Goal: Information Seeking & Learning: Find specific fact

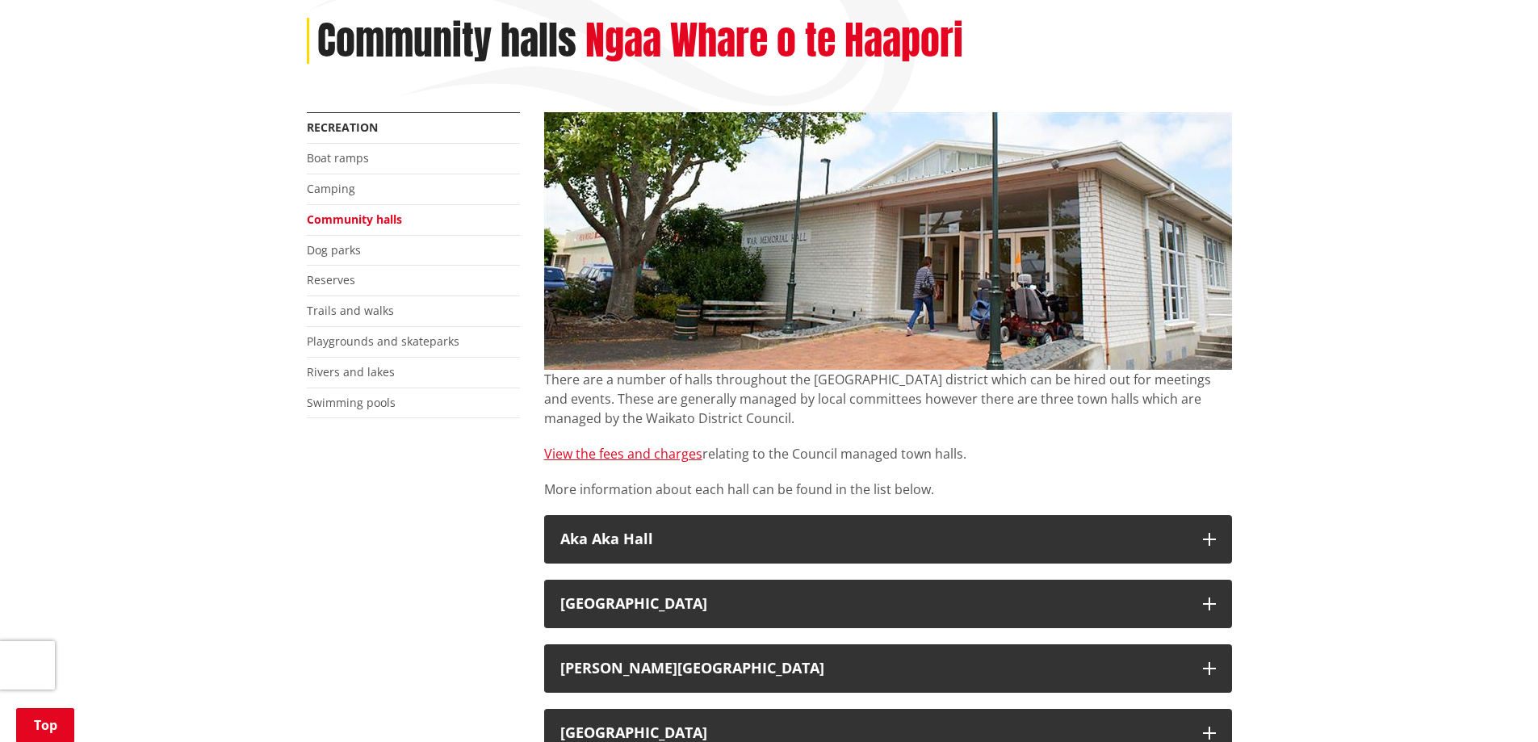
scroll to position [242, 0]
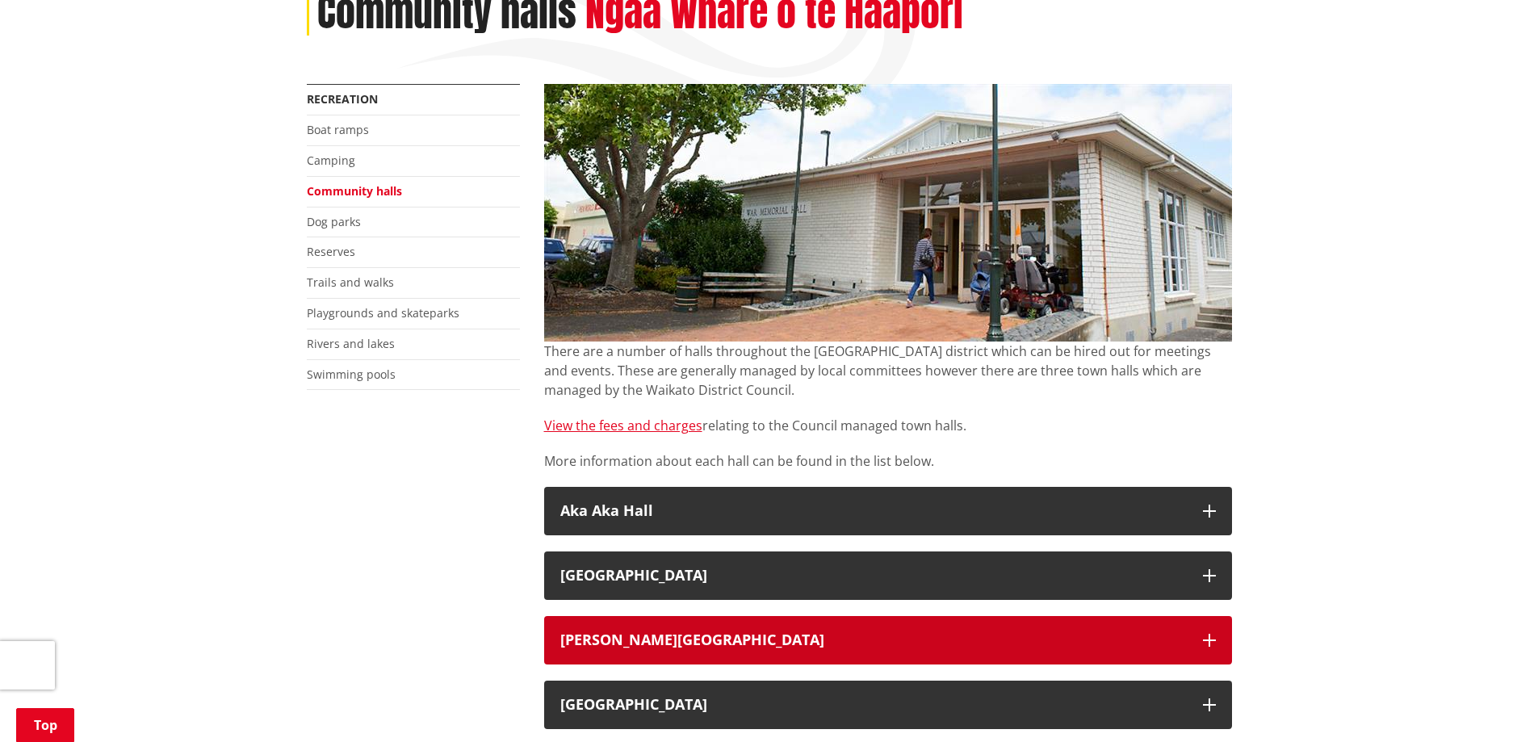
click at [1053, 631] on button "[PERSON_NAME][GEOGRAPHIC_DATA]" at bounding box center [888, 640] width 688 height 48
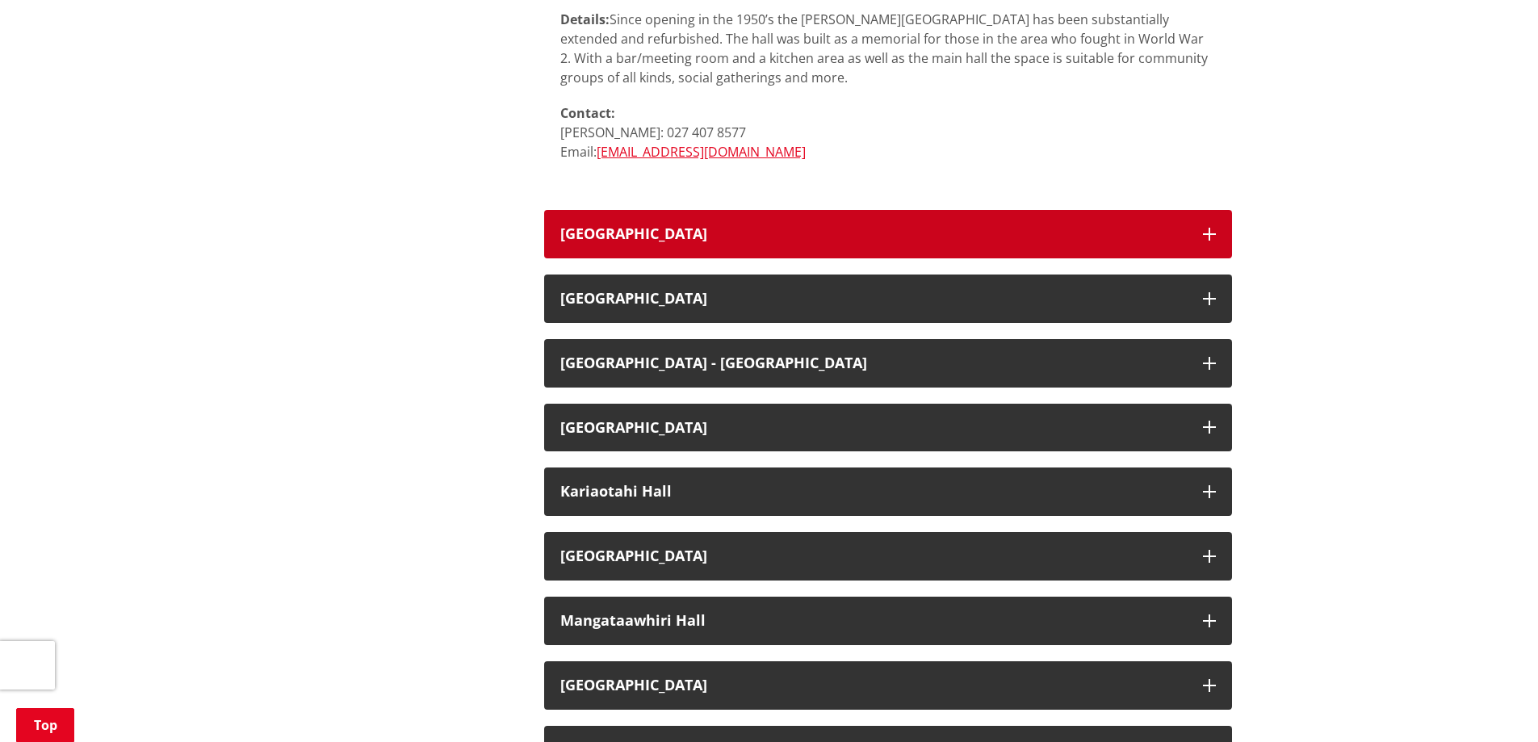
scroll to position [1453, 0]
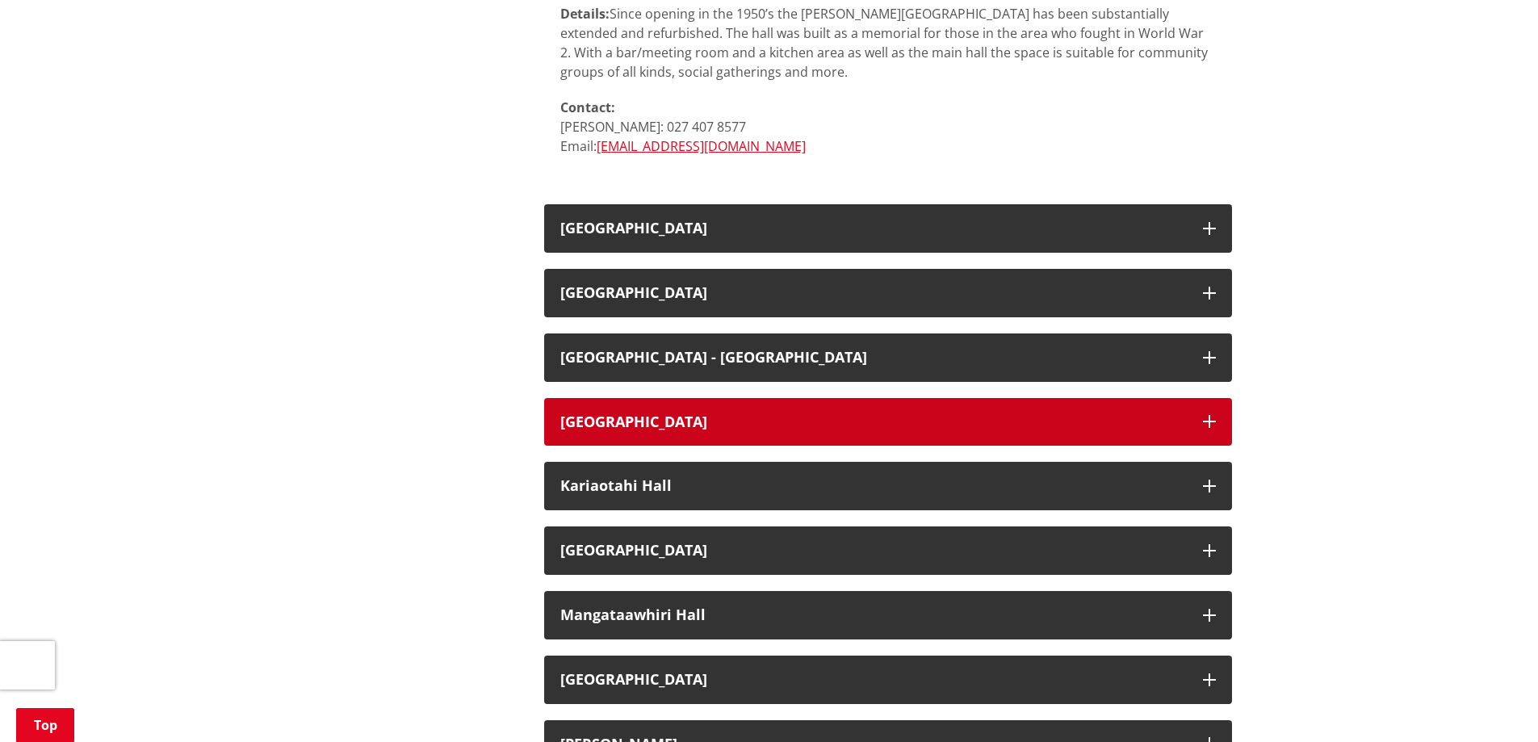
click at [796, 405] on button "[GEOGRAPHIC_DATA]" at bounding box center [888, 422] width 688 height 48
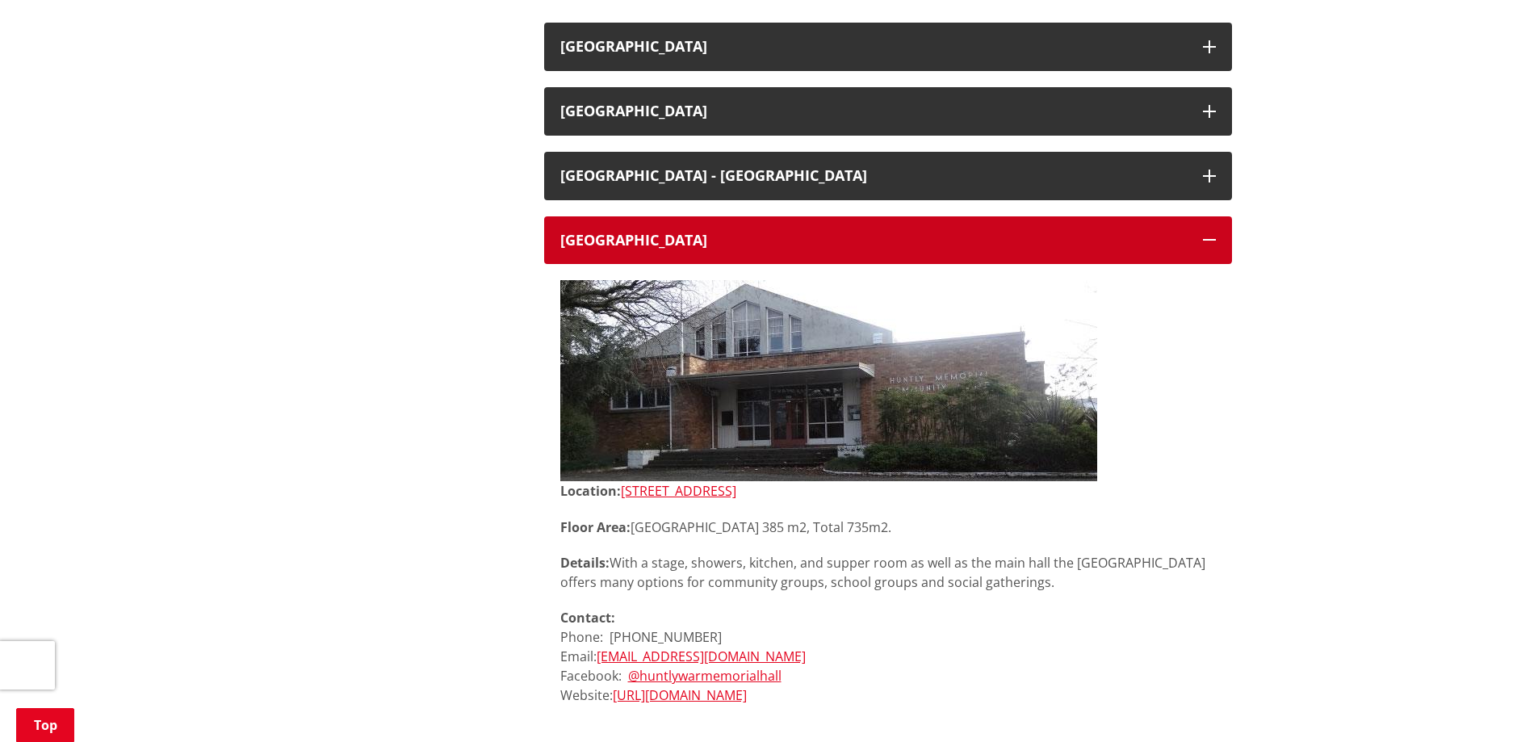
scroll to position [1696, 0]
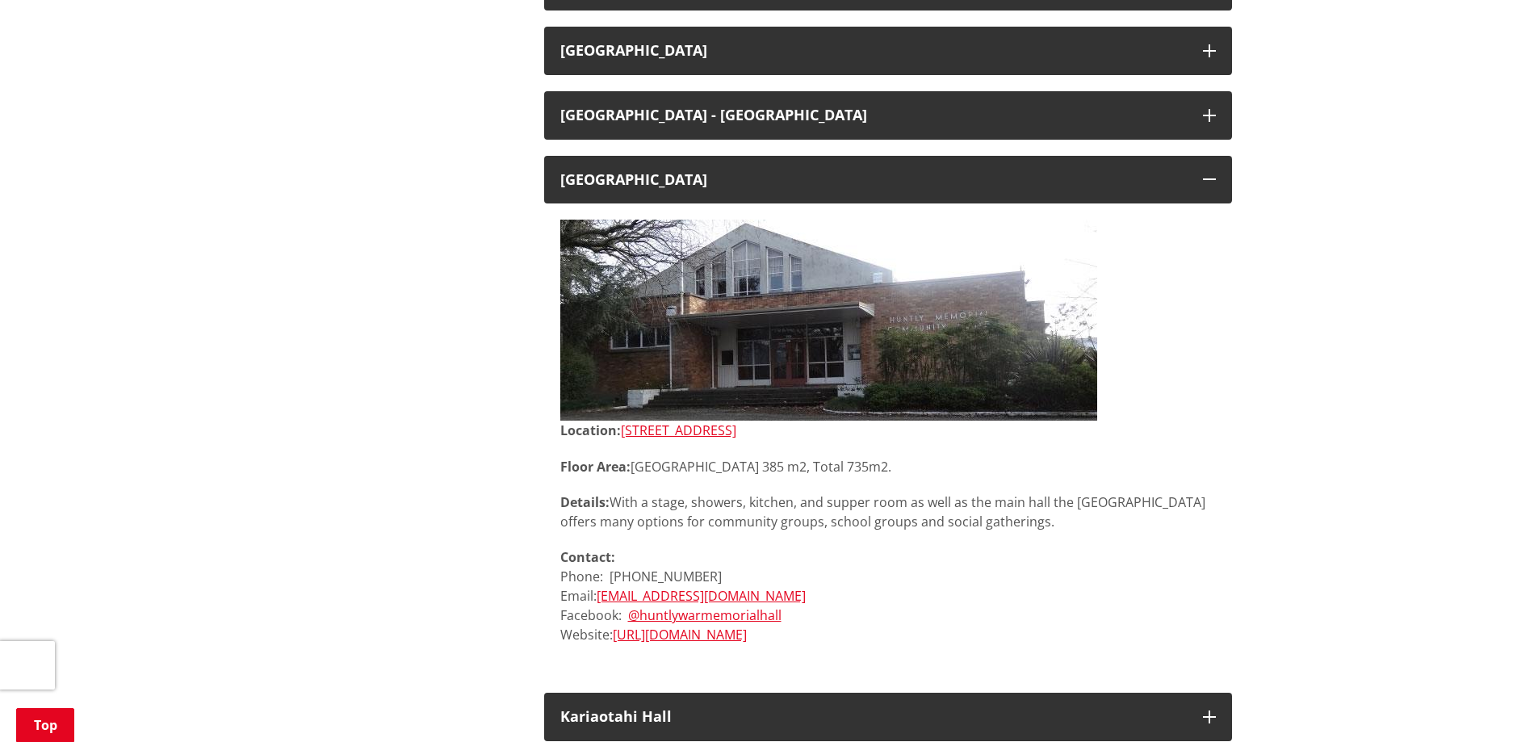
drag, startPoint x: 706, startPoint y: 431, endPoint x: 1038, endPoint y: 443, distance: 332.1
click at [1038, 443] on div "Location: [STREET_ADDRESS][GEOGRAPHIC_DATA] Area: [GEOGRAPHIC_DATA] 385 m2, Tot…" at bounding box center [888, 533] width 656 height 224
drag, startPoint x: 715, startPoint y: 434, endPoint x: 626, endPoint y: 430, distance: 89.7
click at [626, 430] on p "Location: [STREET_ADDRESS]" at bounding box center [888, 431] width 656 height 20
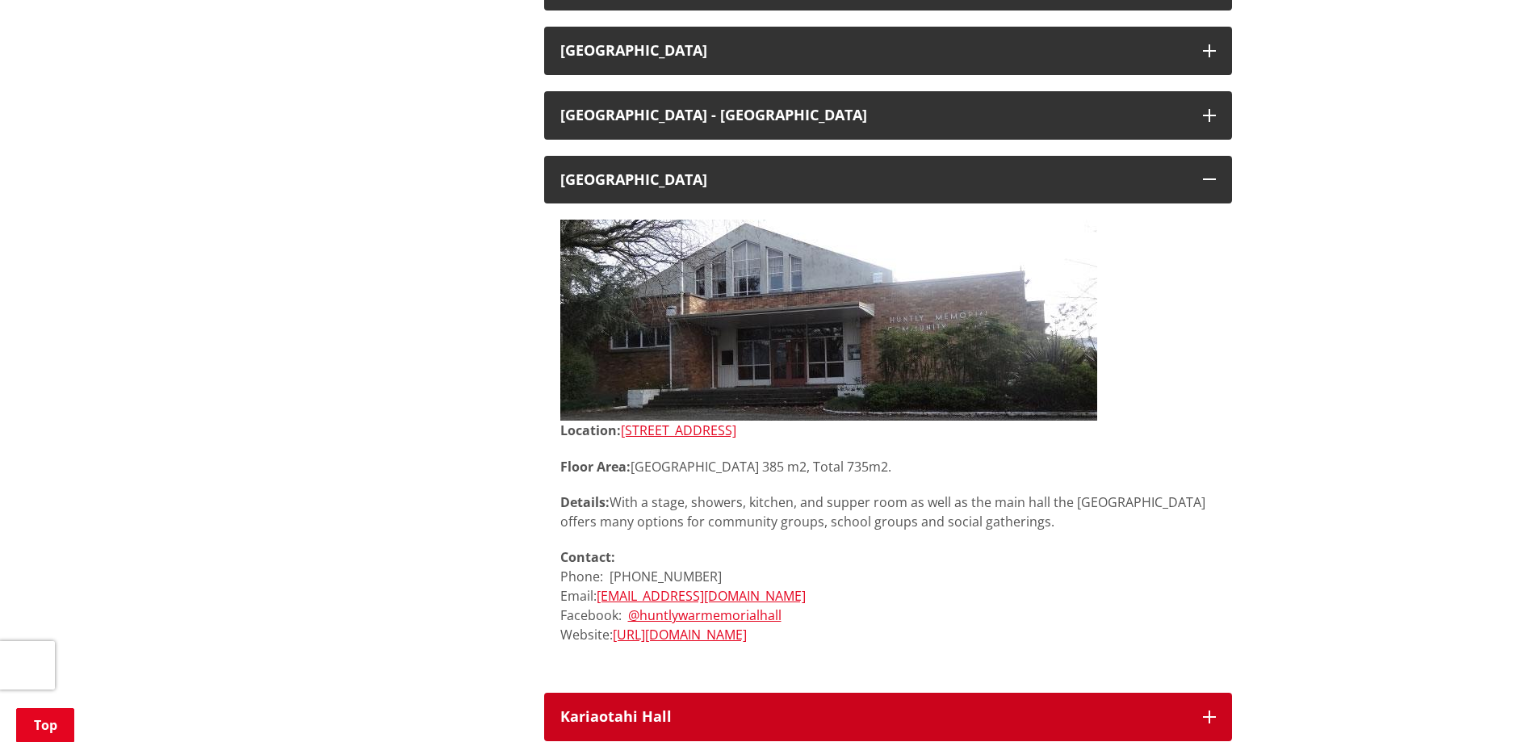
copy link "[STREET_ADDRESS]"
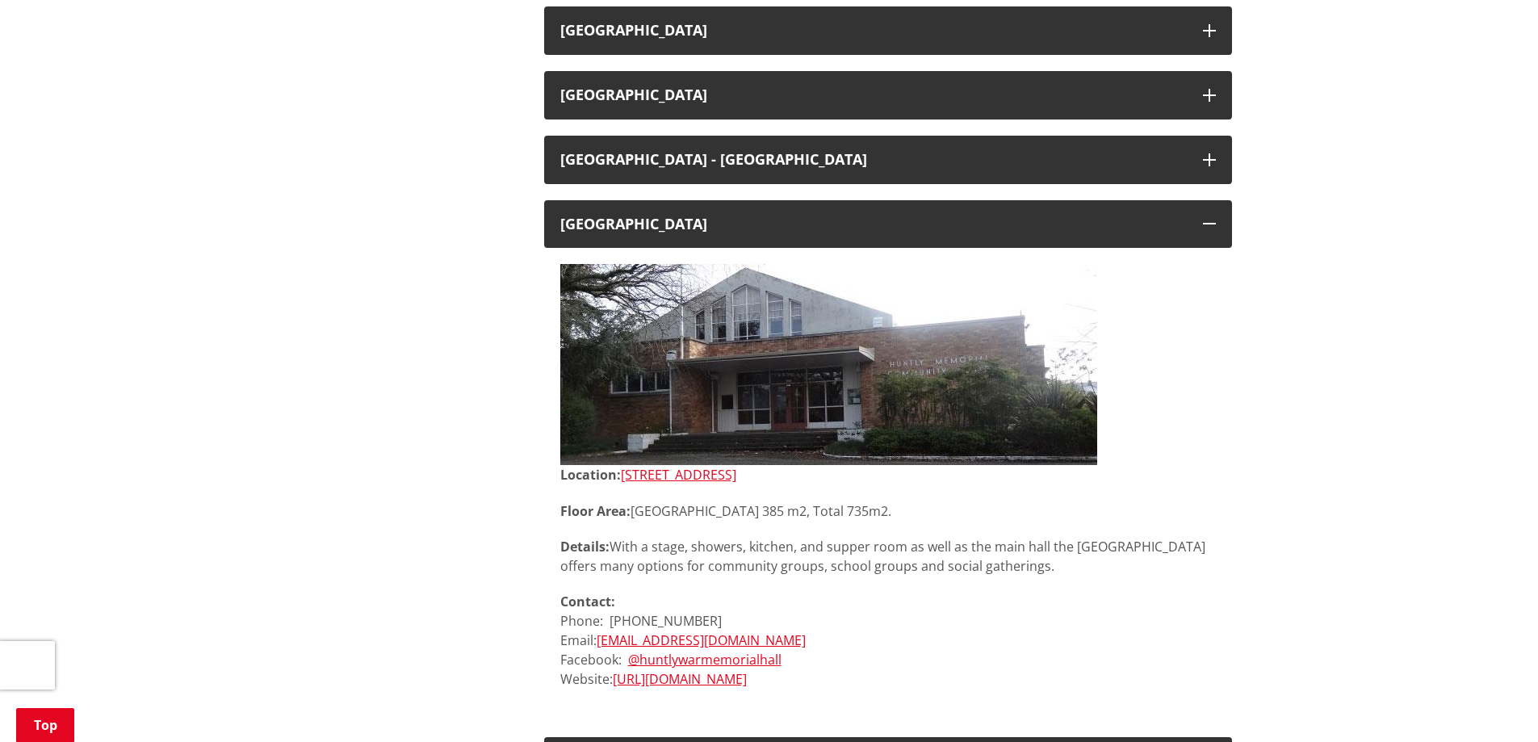
scroll to position [1615, 0]
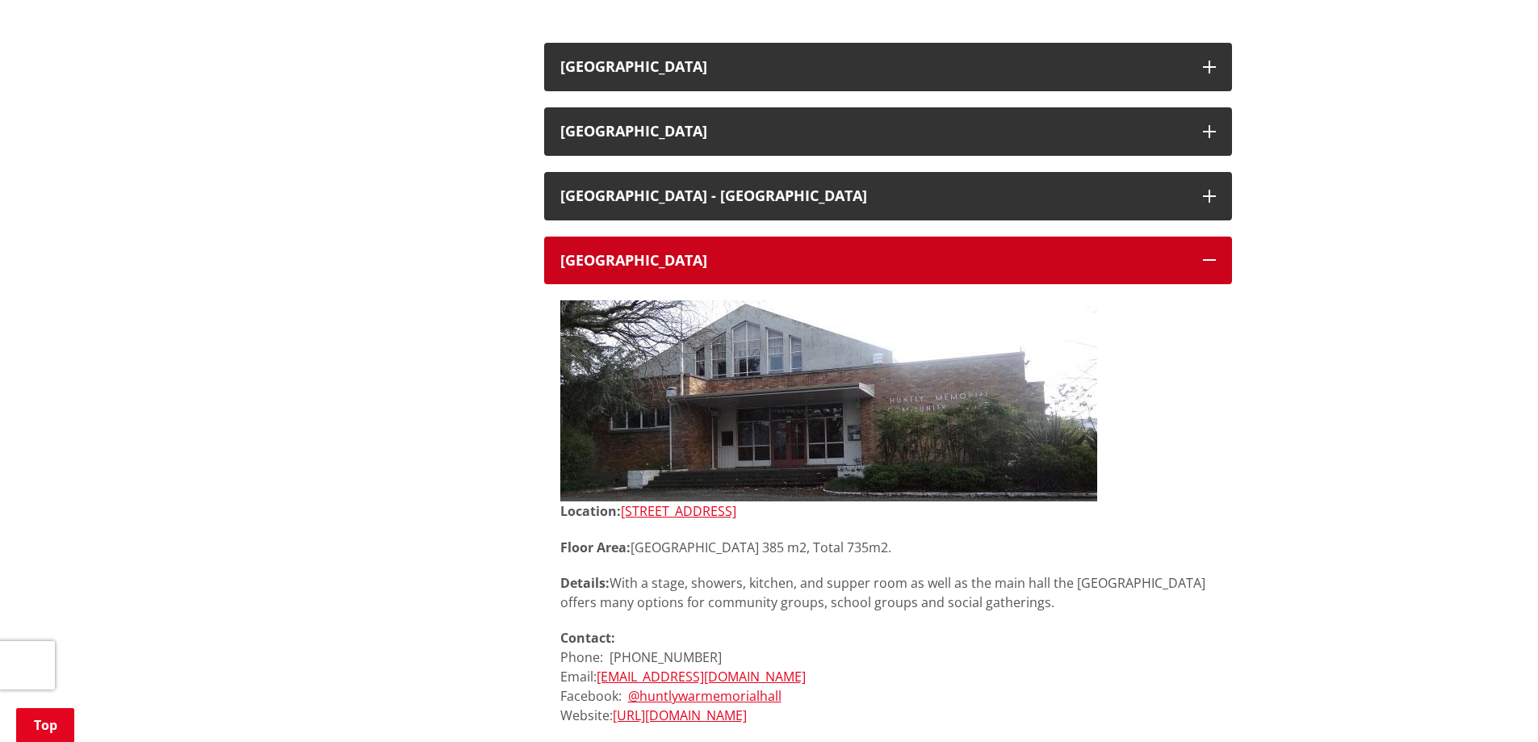
drag, startPoint x: 561, startPoint y: 261, endPoint x: 763, endPoint y: 309, distance: 207.6
click at [719, 264] on h3 "[GEOGRAPHIC_DATA]" at bounding box center [873, 261] width 627 height 16
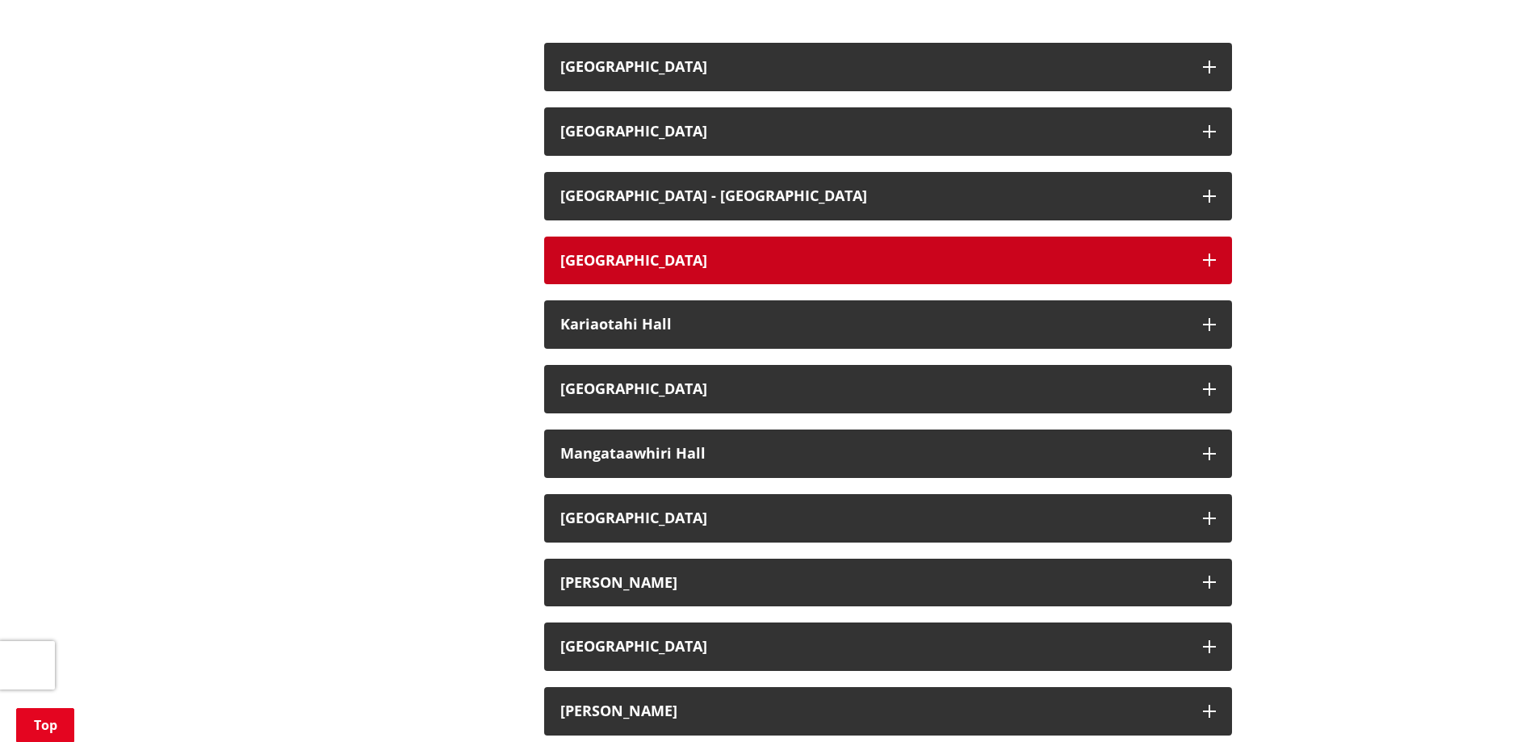
click at [832, 264] on h3 "[GEOGRAPHIC_DATA]" at bounding box center [873, 261] width 627 height 16
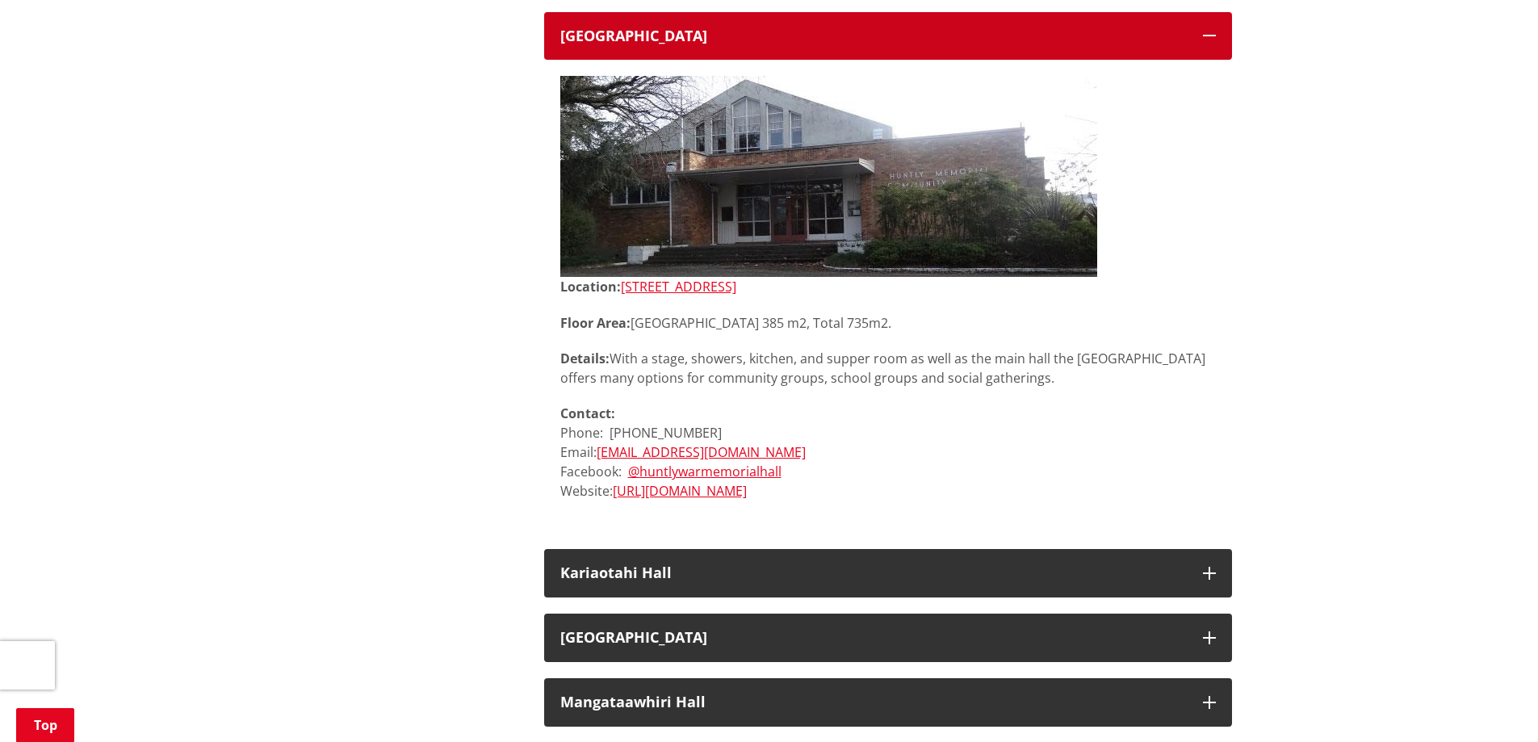
scroll to position [1857, 0]
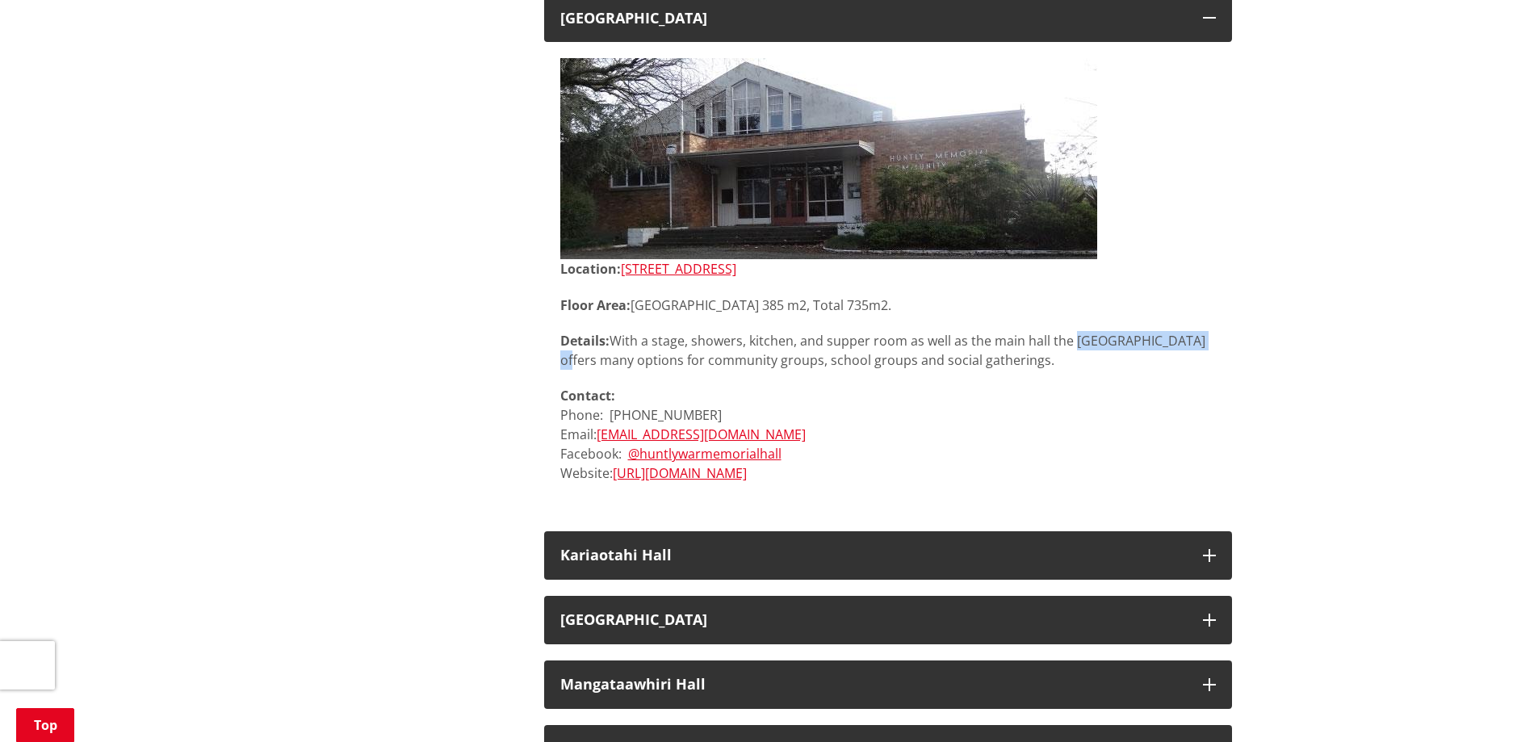
drag, startPoint x: 1075, startPoint y: 342, endPoint x: 1203, endPoint y: 343, distance: 127.6
click at [1203, 343] on p "Details: With a stage, showers, kitchen, and supper room as well as the main ha…" at bounding box center [888, 350] width 656 height 39
copy p "[GEOGRAPHIC_DATA]"
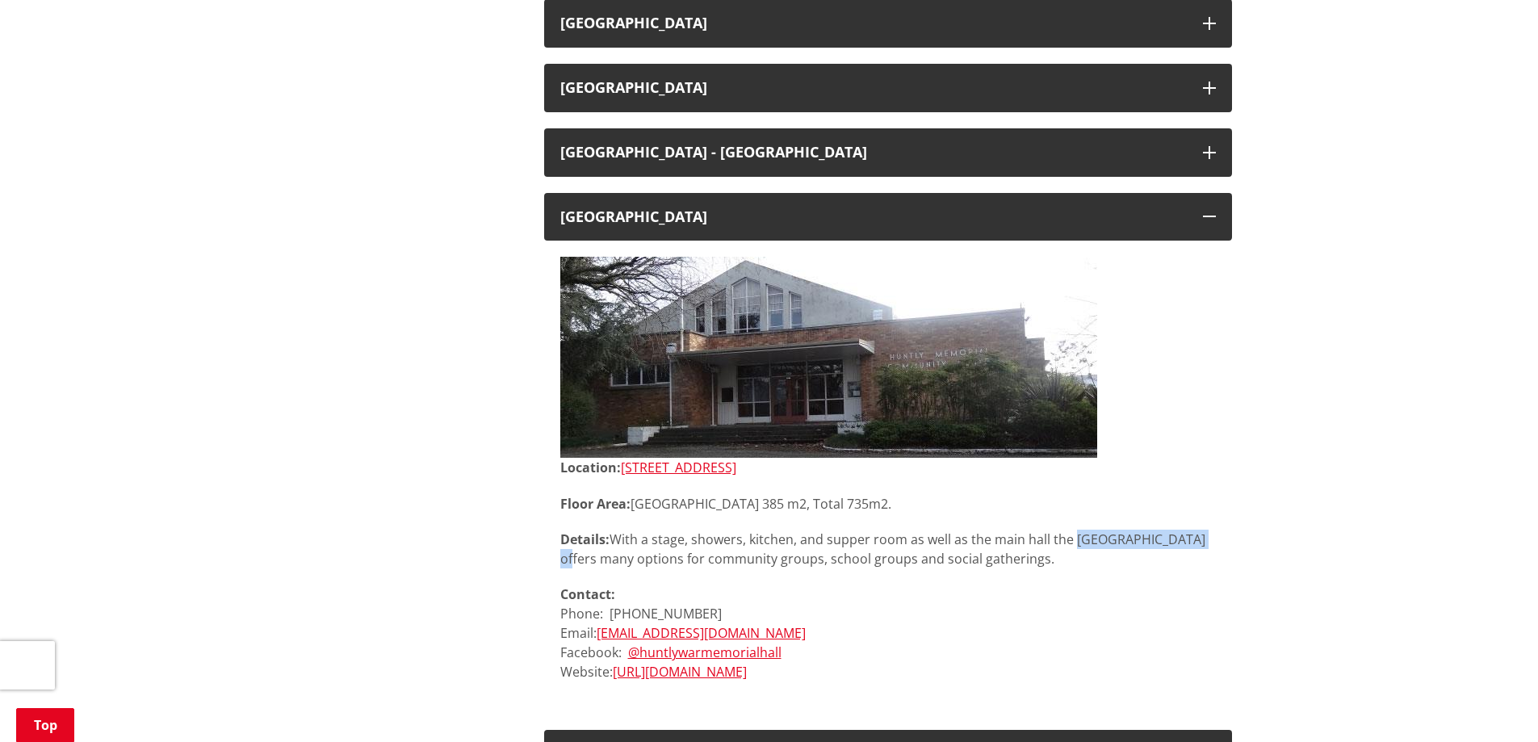
scroll to position [1615, 0]
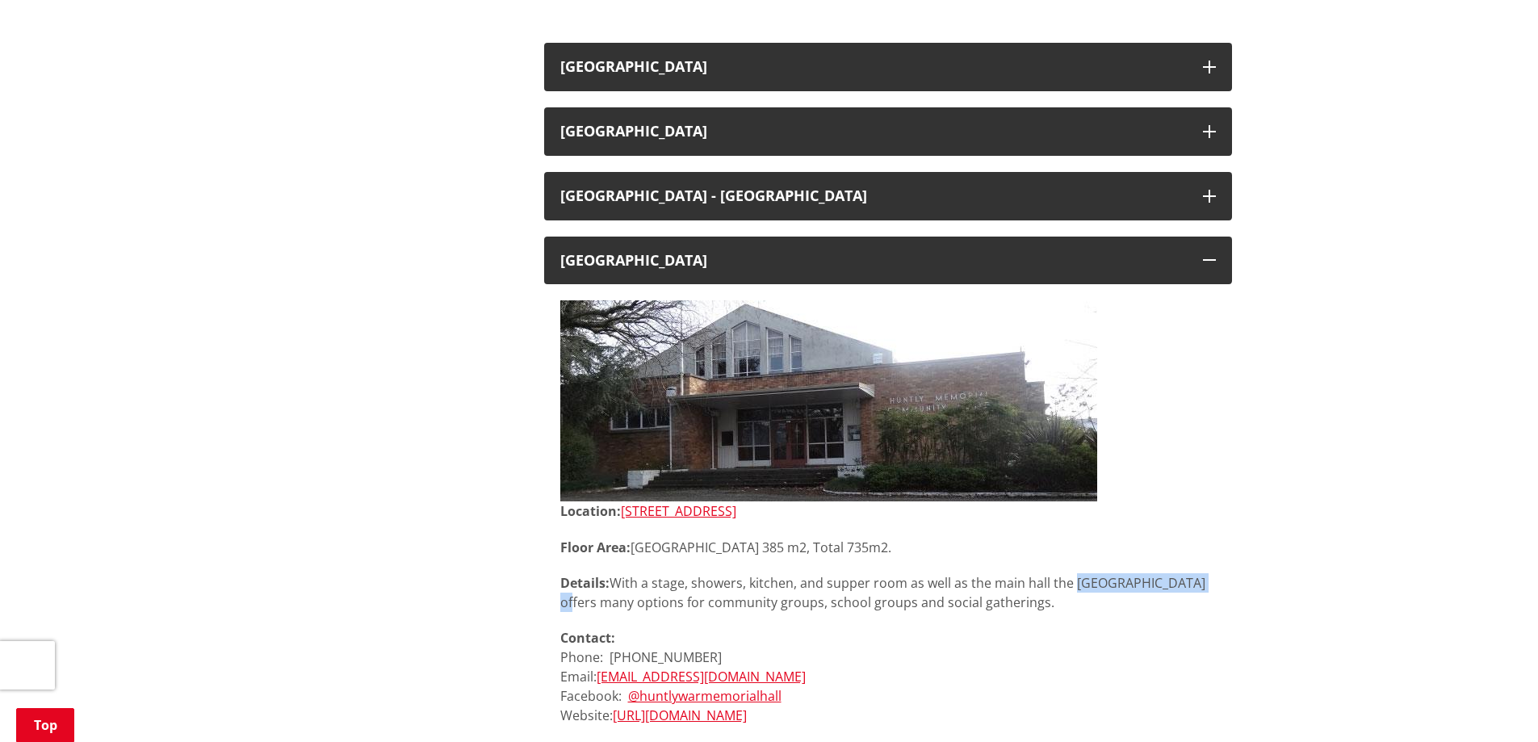
copy p "[GEOGRAPHIC_DATA]"
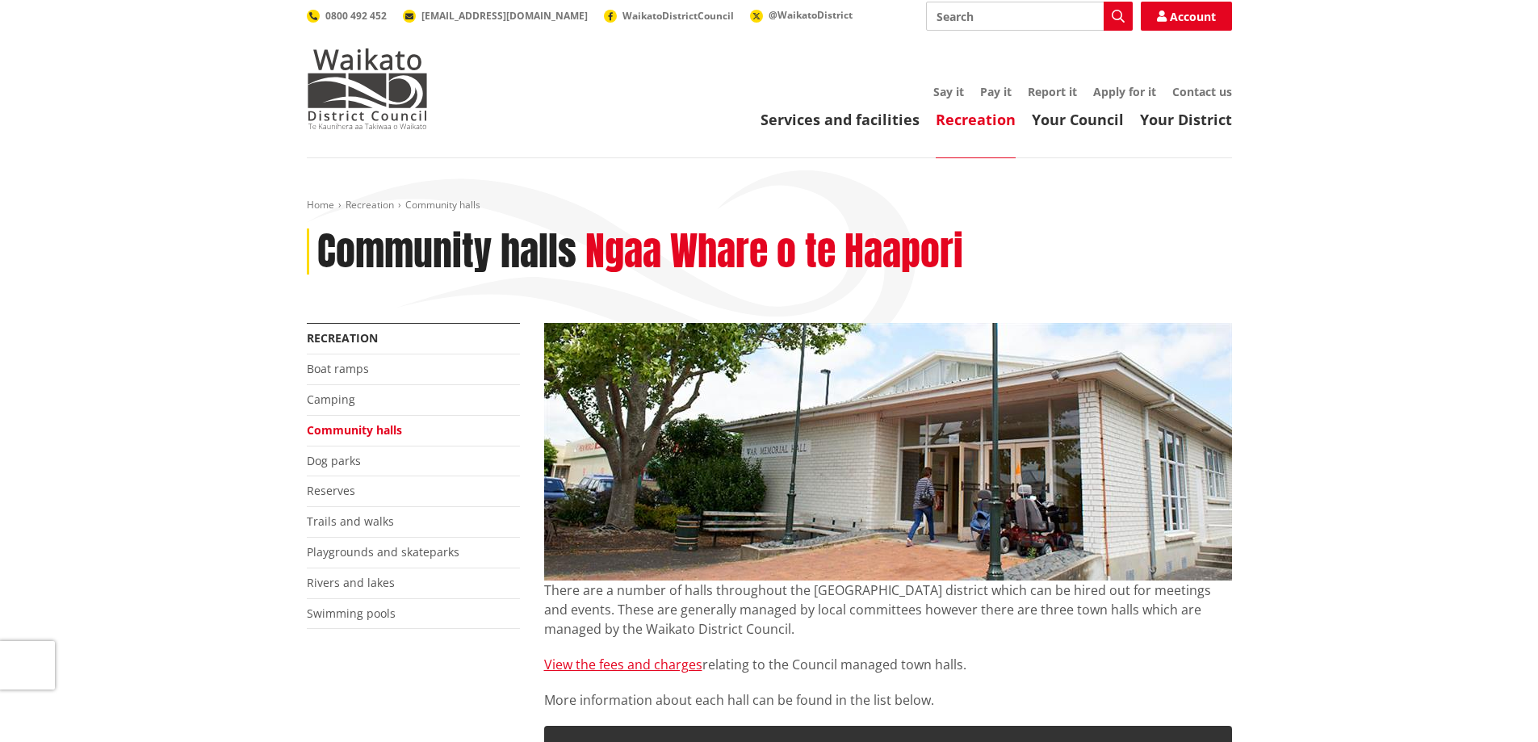
scroll to position [0, 0]
